Goal: Check status: Check status

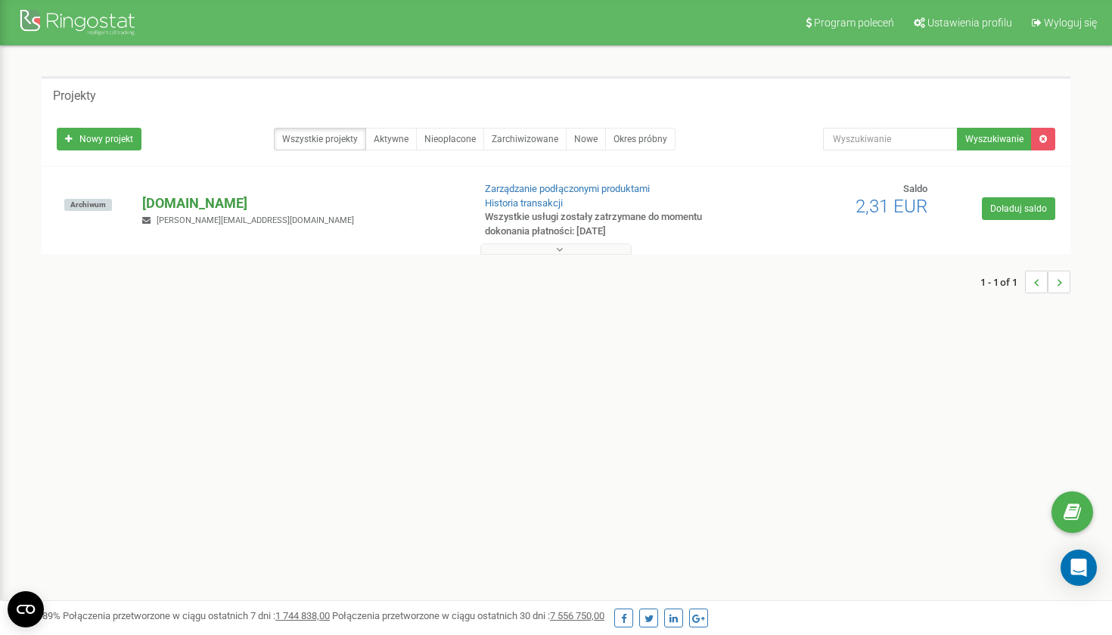
click at [201, 203] on p "[DOMAIN_NAME]" at bounding box center [301, 204] width 318 height 20
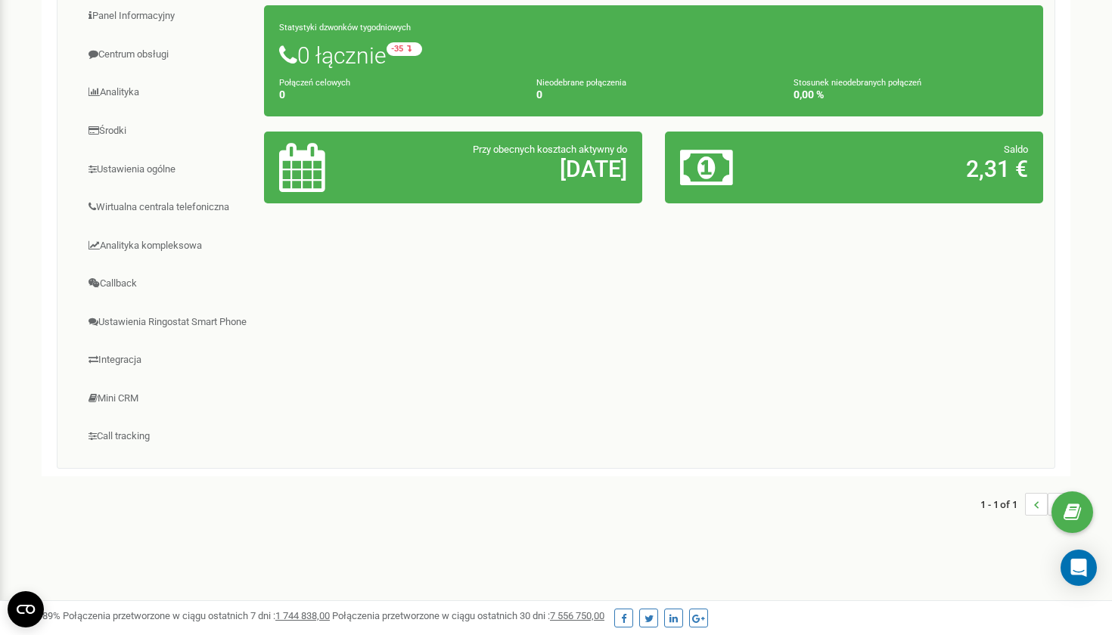
scroll to position [98, 0]
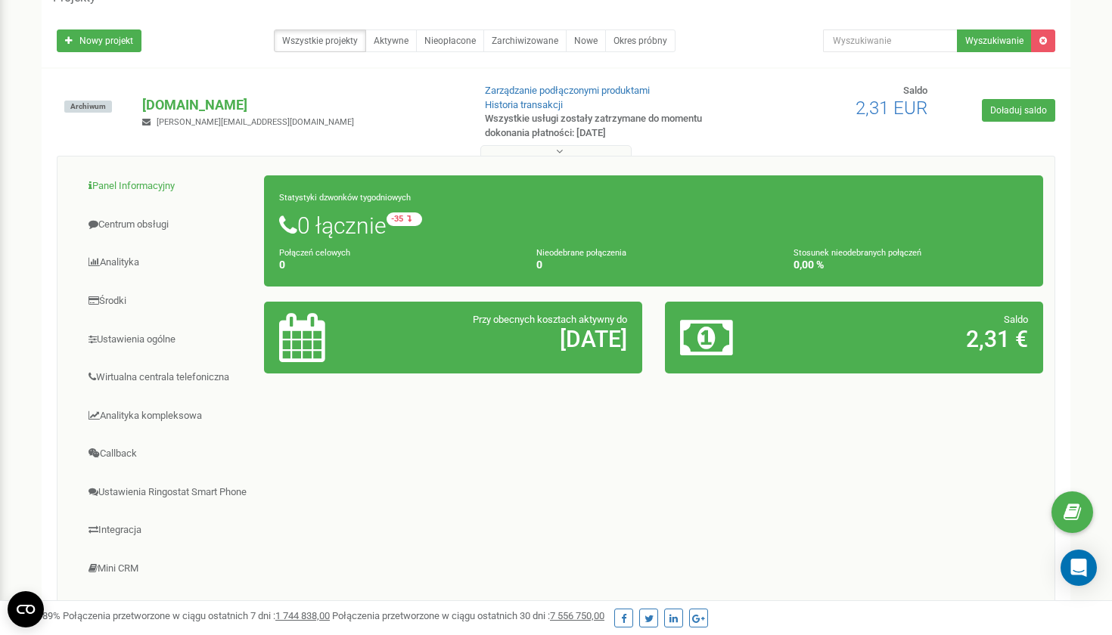
click at [160, 185] on link "Panel Informacyjny" at bounding box center [167, 186] width 196 height 37
click at [157, 216] on link "Centrum obsługi" at bounding box center [167, 224] width 196 height 37
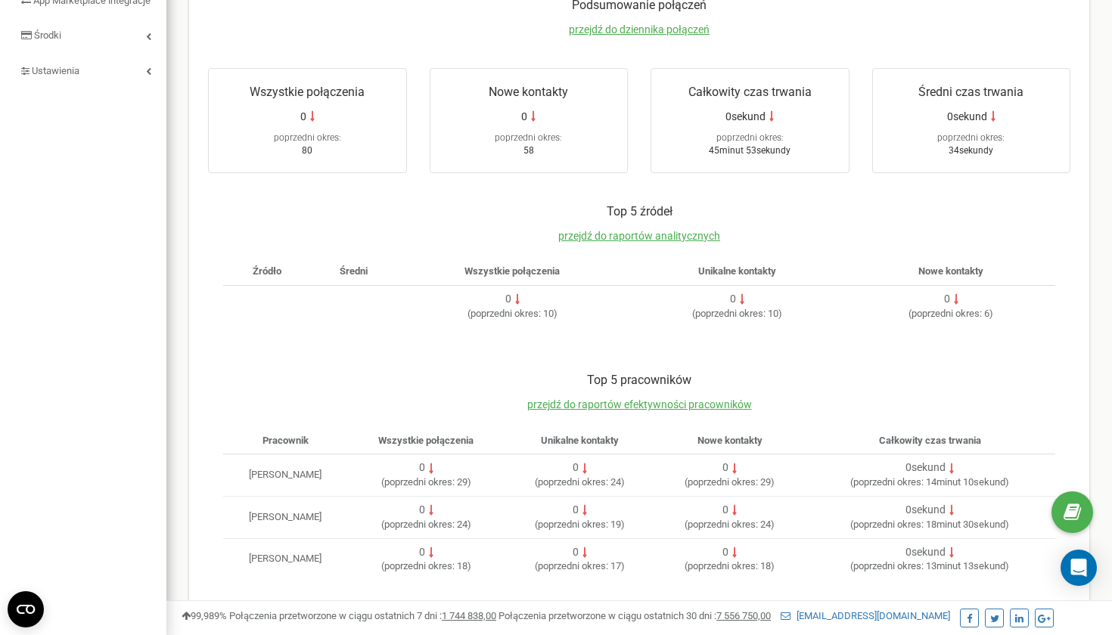
scroll to position [284, 0]
click at [324, 467] on td "Monika Wciślak" at bounding box center [285, 476] width 124 height 42
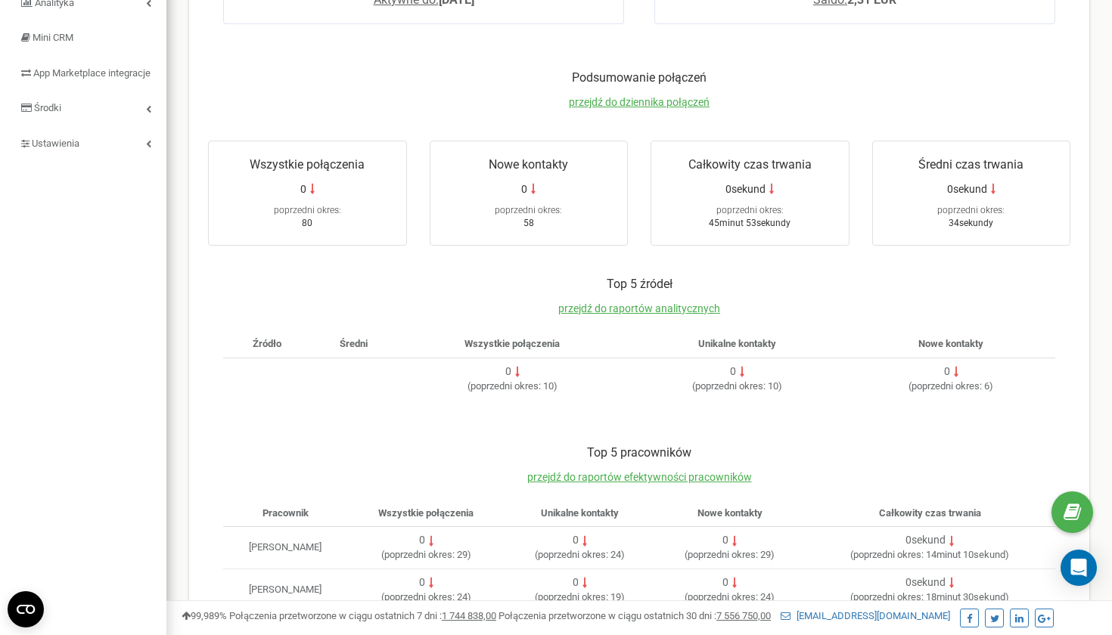
scroll to position [185, 0]
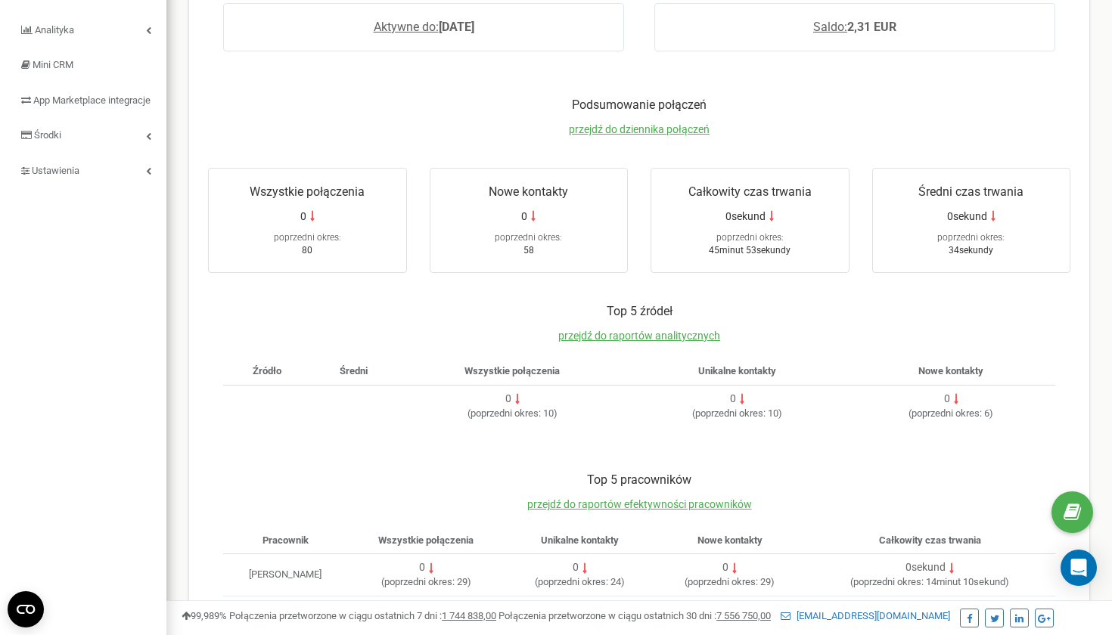
click at [764, 245] on span "45minut 53sekundy" at bounding box center [750, 250] width 82 height 11
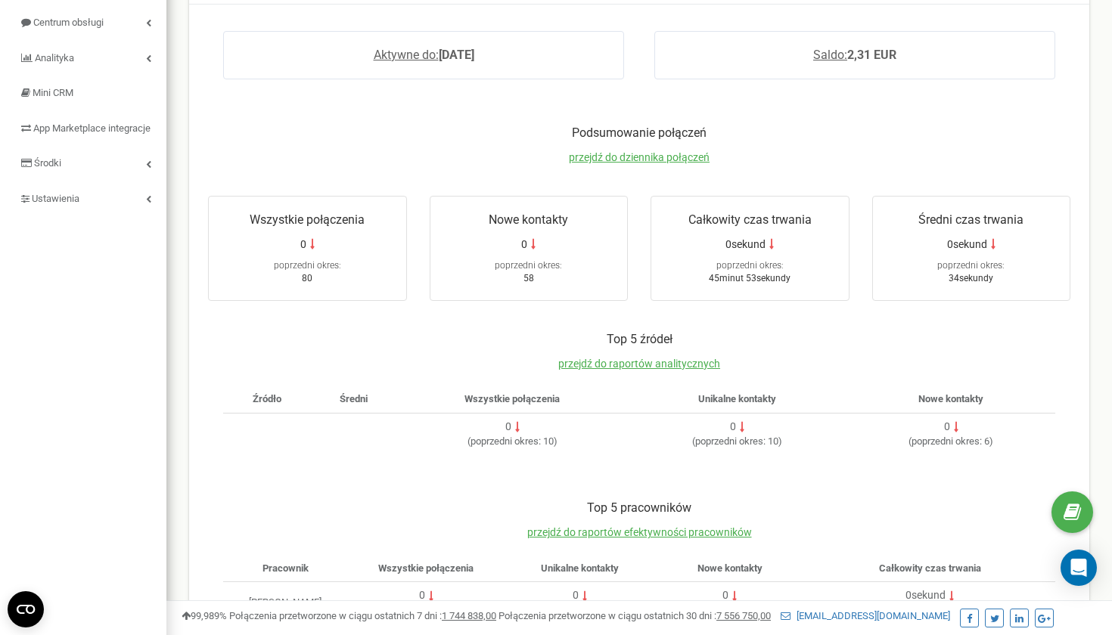
scroll to position [157, 0]
click at [625, 154] on span "przejdź do dziennika połączeń" at bounding box center [639, 156] width 141 height 12
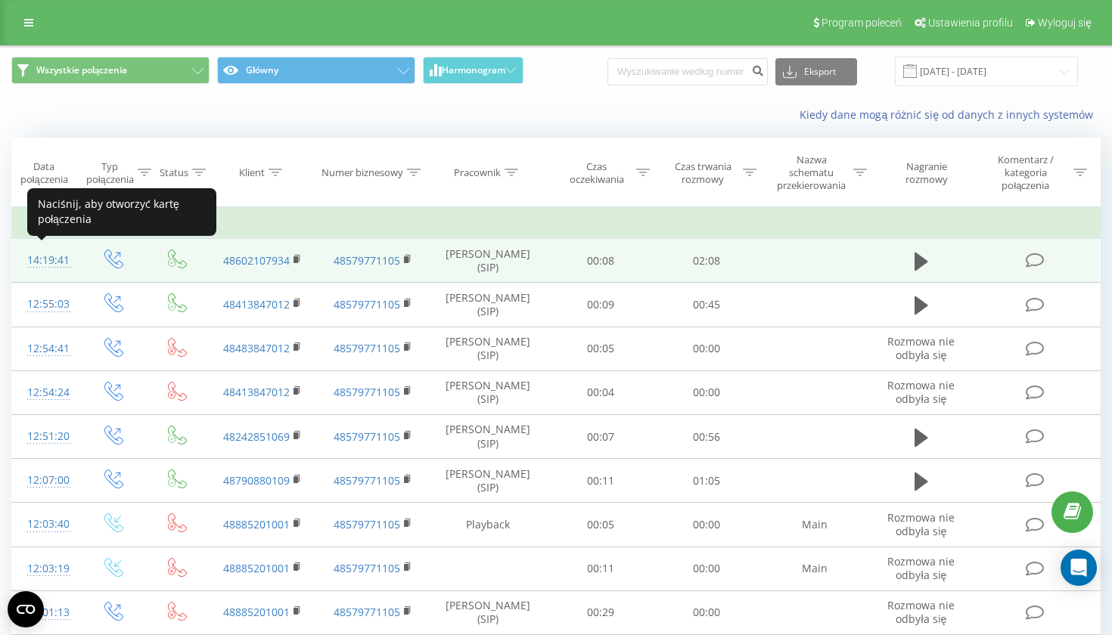
click at [45, 259] on div "14:19:41" at bounding box center [45, 260] width 37 height 29
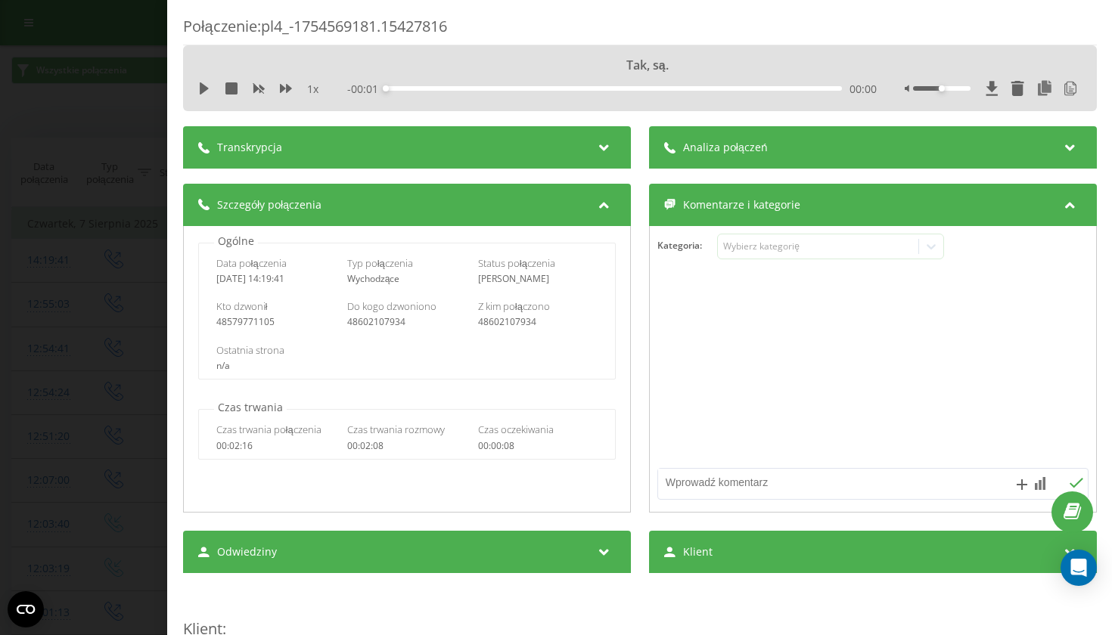
click at [606, 144] on icon at bounding box center [603, 145] width 18 height 15
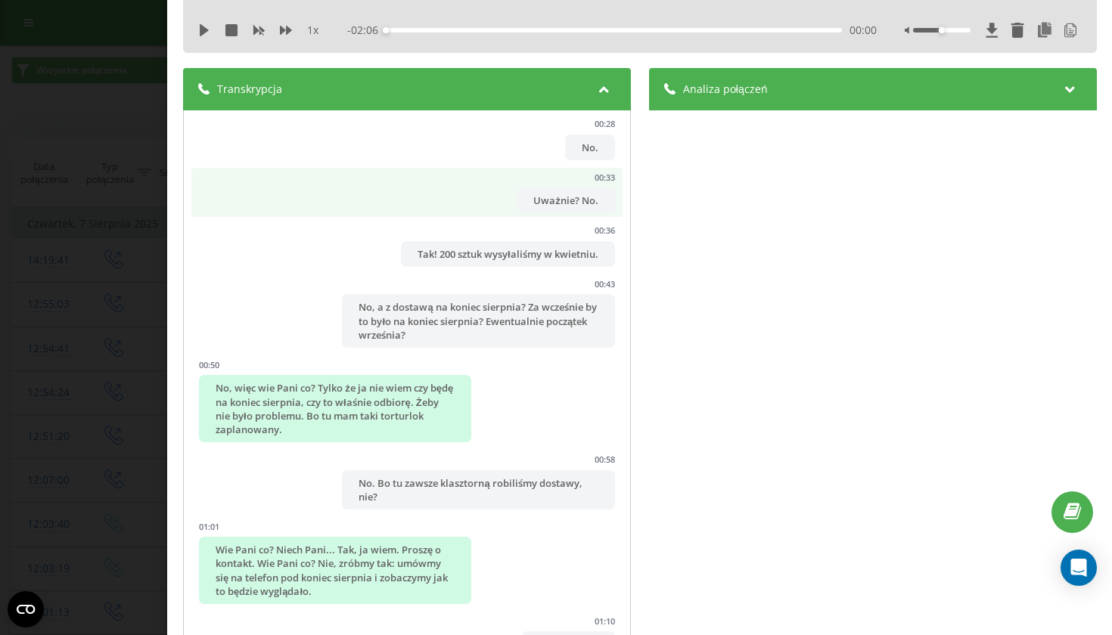
scroll to position [569, 0]
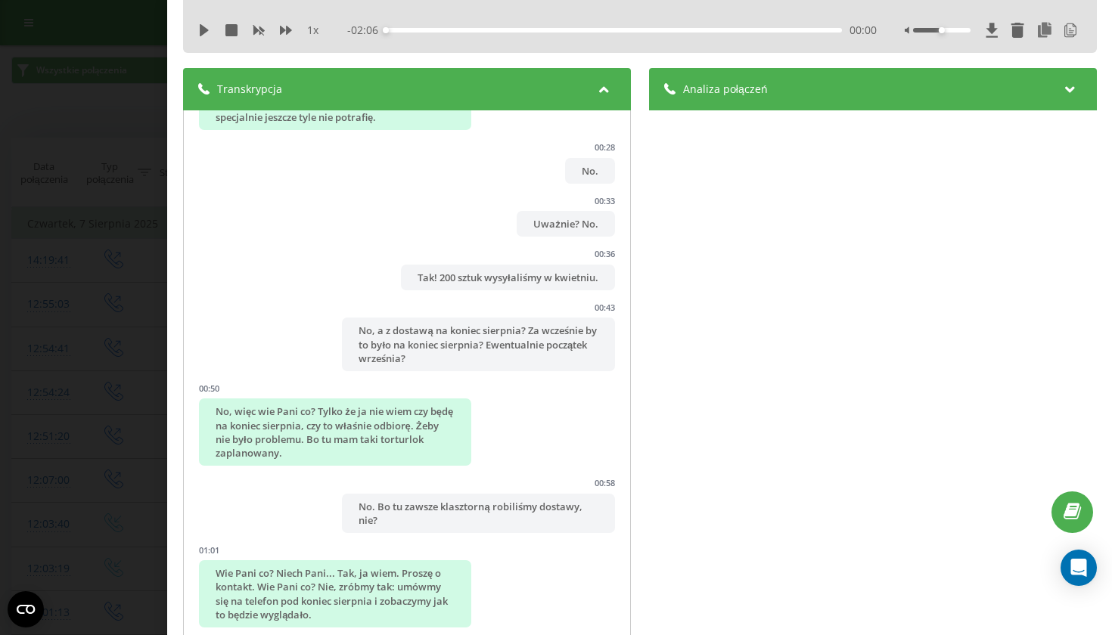
click at [194, 28] on div "1 x - 02:06 00:00 00:00" at bounding box center [639, 30] width 891 height 23
click at [202, 29] on icon at bounding box center [204, 30] width 9 height 12
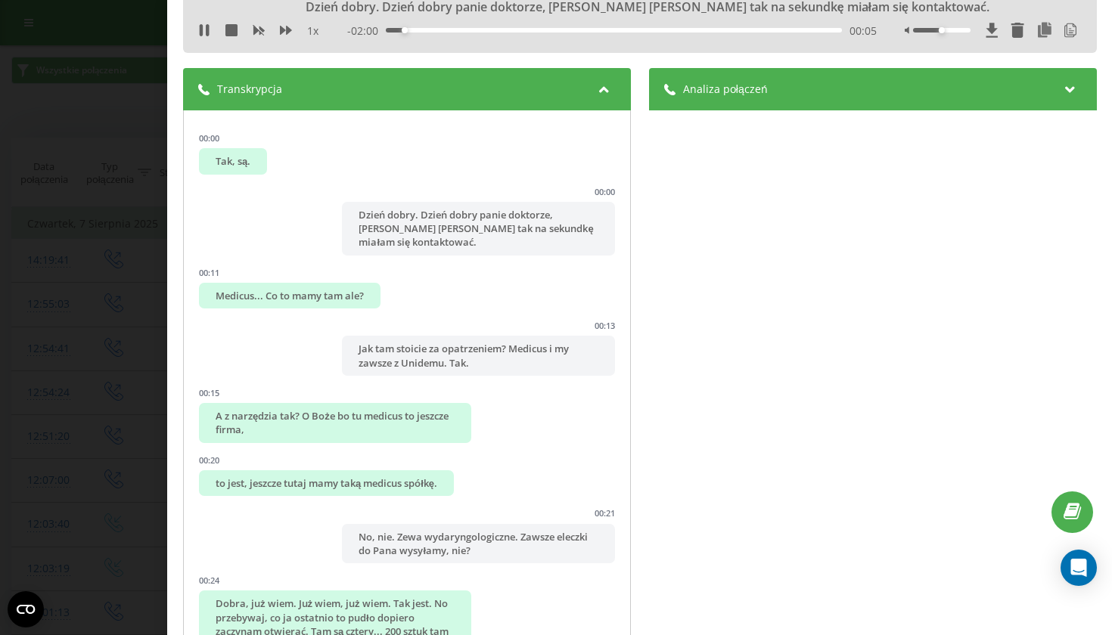
scroll to position [0, 0]
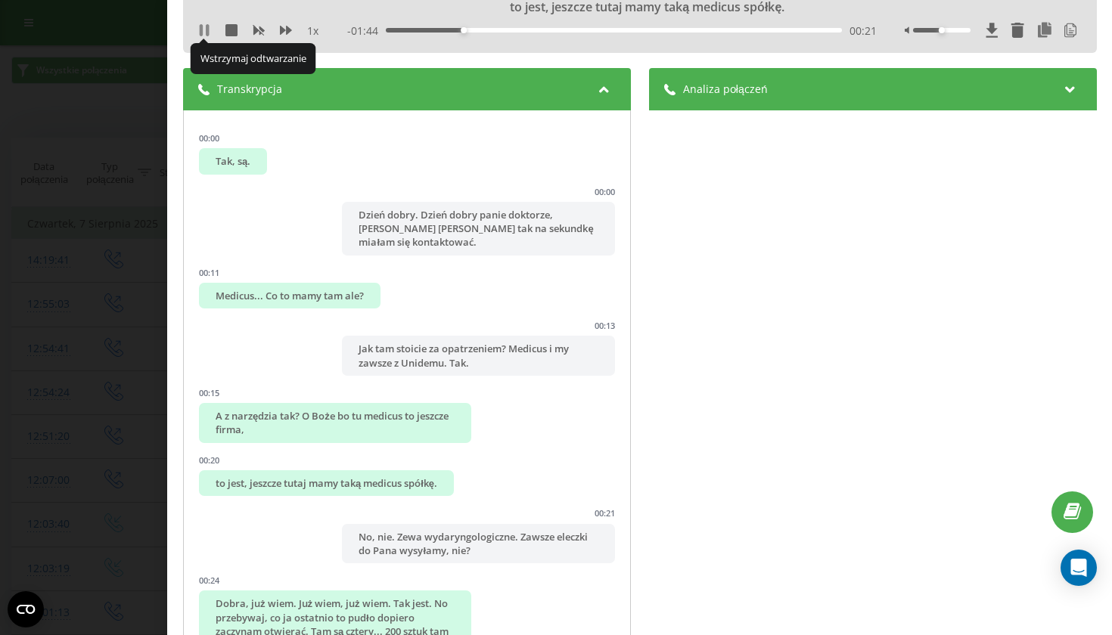
click at [206, 28] on icon at bounding box center [207, 30] width 3 height 12
click at [750, 94] on span "Analiza połączeń" at bounding box center [724, 89] width 85 height 15
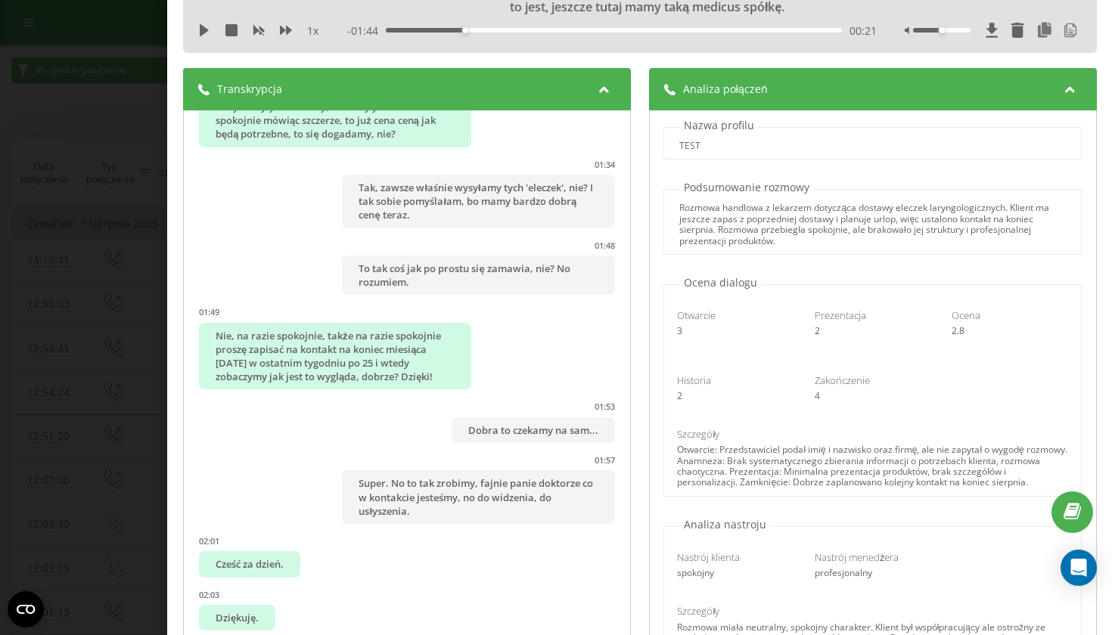
click at [1074, 87] on icon at bounding box center [1069, 86] width 18 height 15
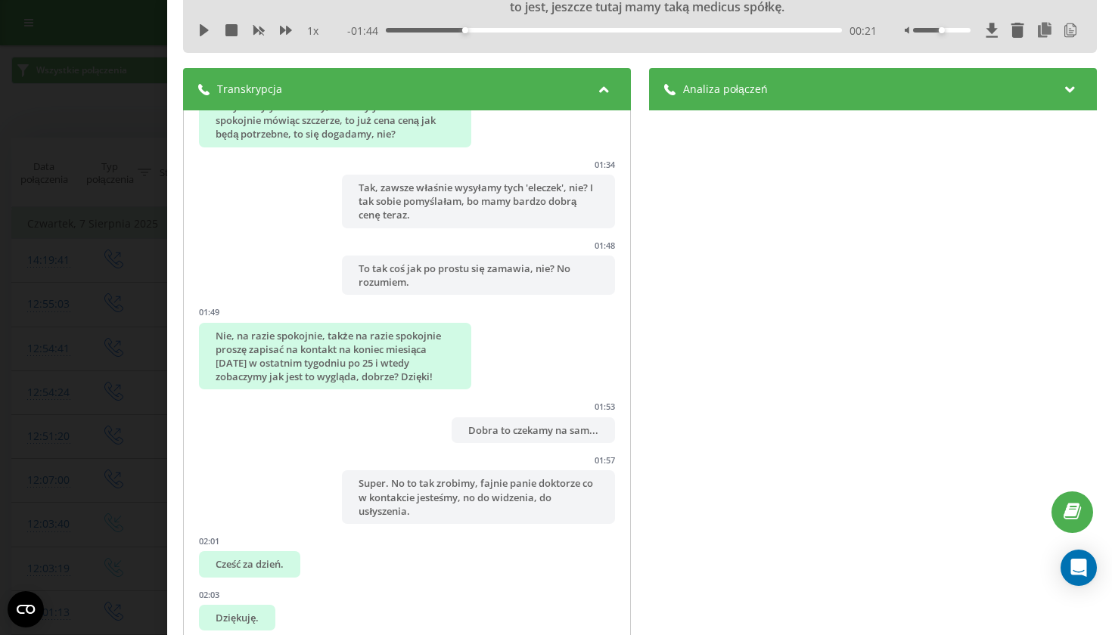
click at [595, 91] on icon at bounding box center [603, 86] width 18 height 15
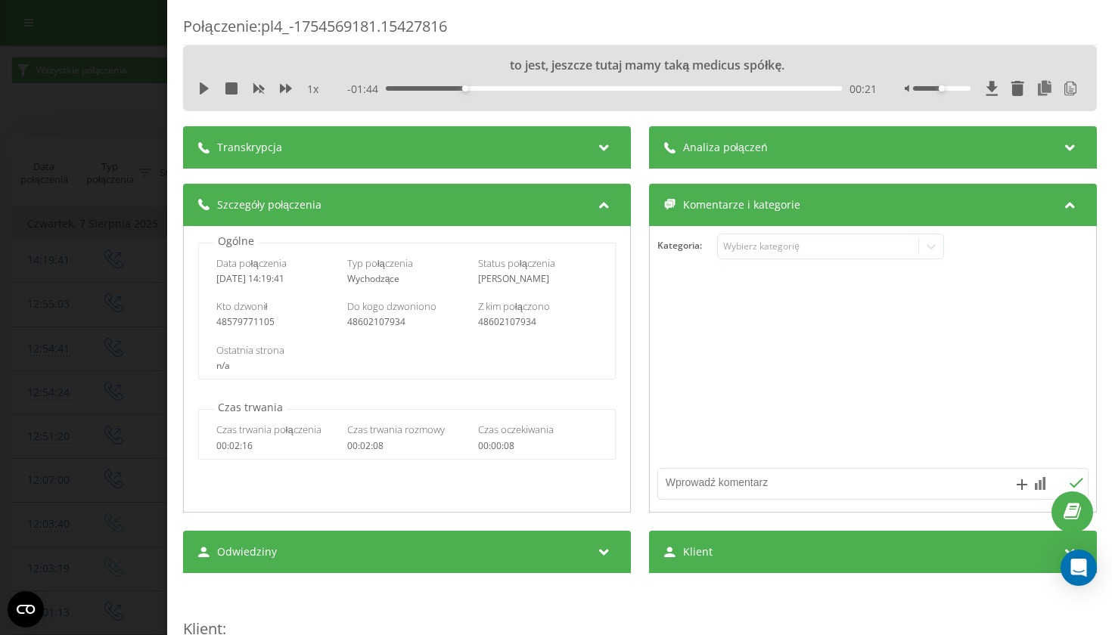
click at [73, 107] on div "Połączenie : pl4_-1754569181.15427816 to jest, jeszcze tutaj mamy taką medicus …" at bounding box center [556, 317] width 1112 height 635
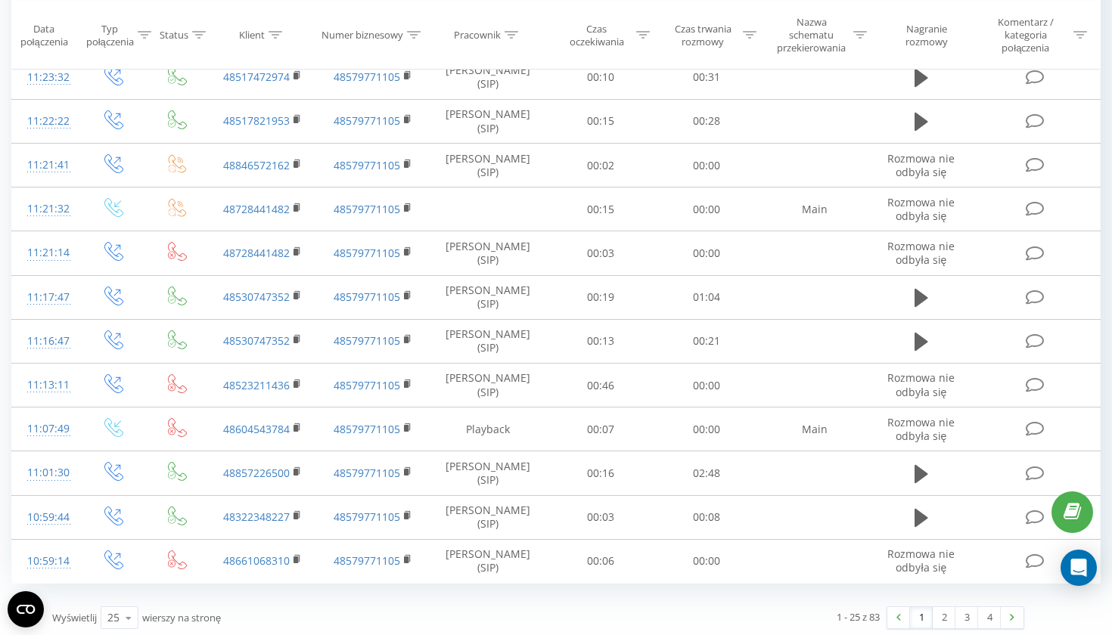
scroll to position [755, 0]
